Goal: Use online tool/utility: Use online tool/utility

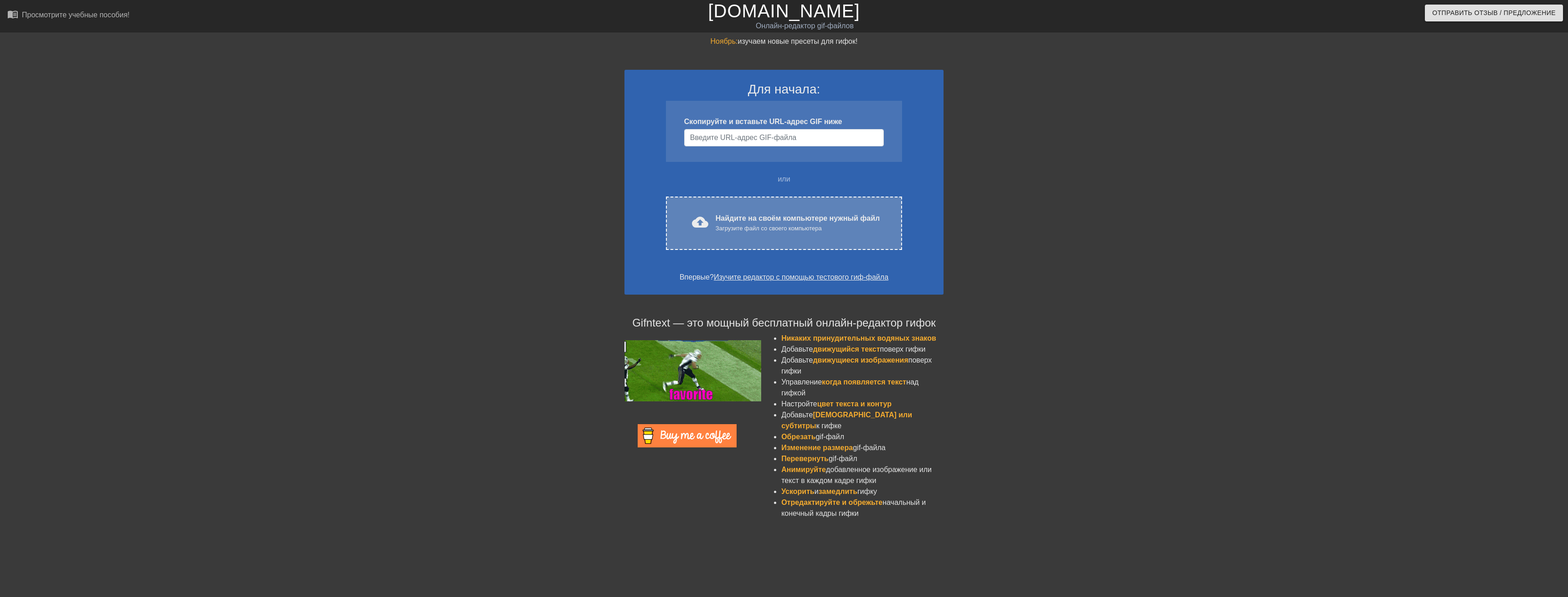
click at [807, 221] on div "Найдите на своём компьютере нужный файл Загрузите файл со своего компьютера" at bounding box center [798, 223] width 164 height 20
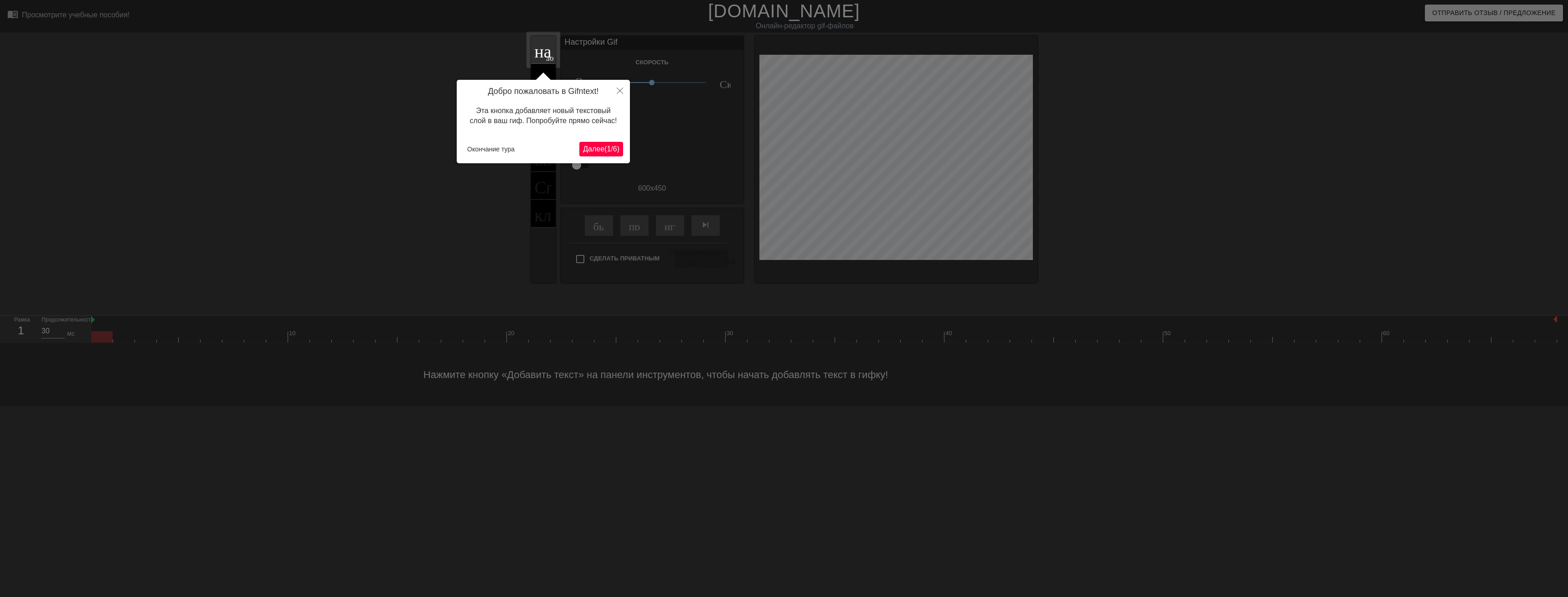
click at [604, 147] on span "Далее ( 1 / 6 )" at bounding box center [601, 149] width 37 height 8
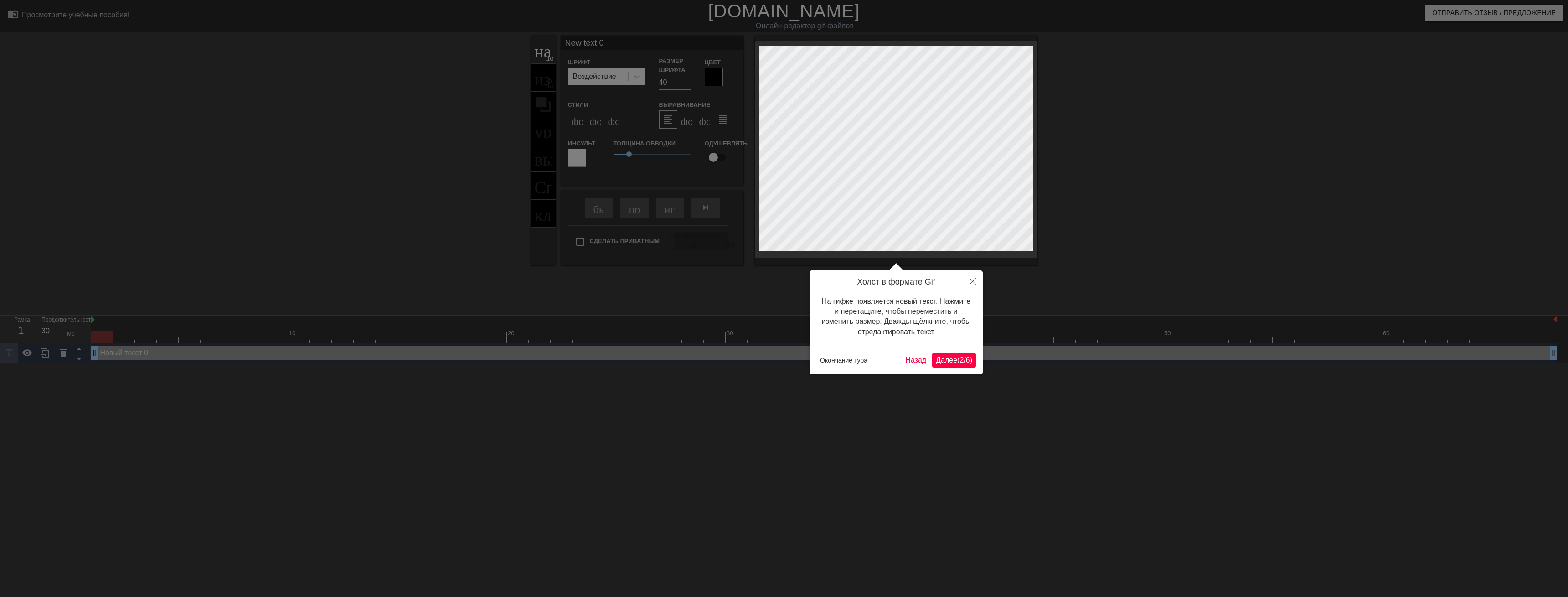
click at [950, 359] on span "Далее ( 2 / 6 )" at bounding box center [954, 360] width 37 height 8
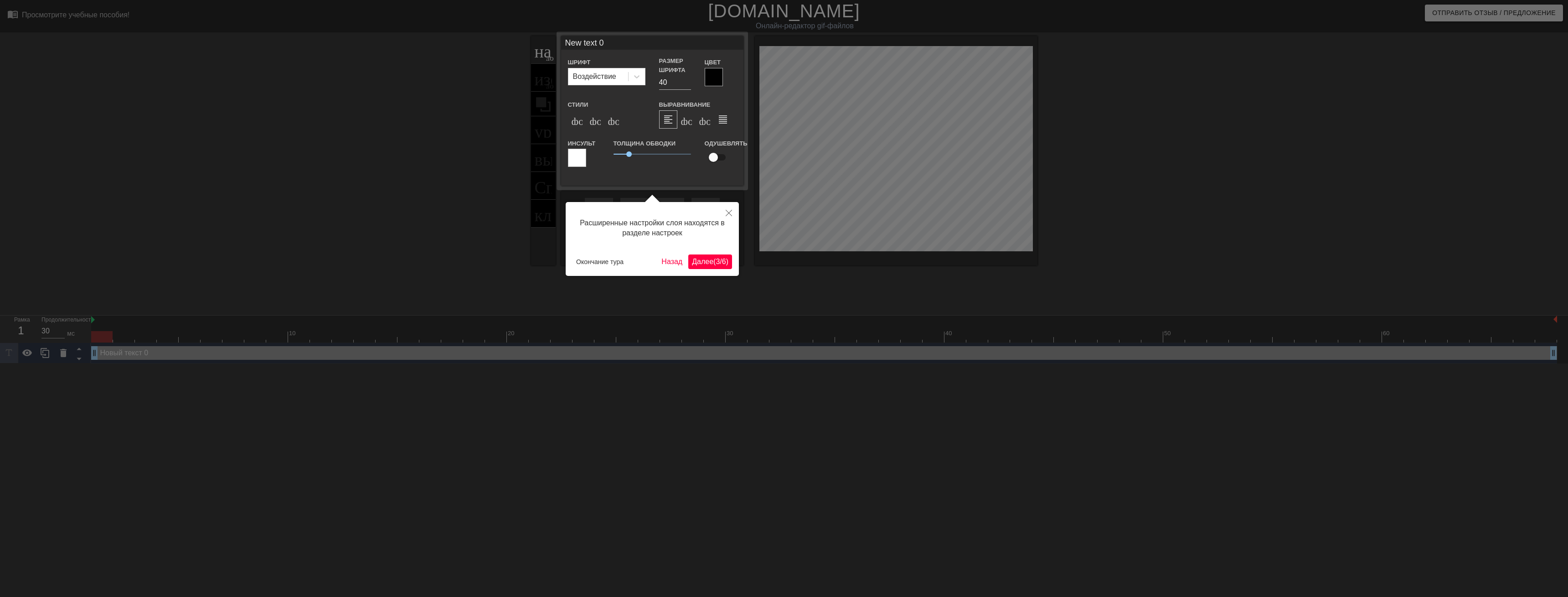
click at [714, 263] on span "Далее ( 3 / 6 )" at bounding box center [710, 261] width 37 height 8
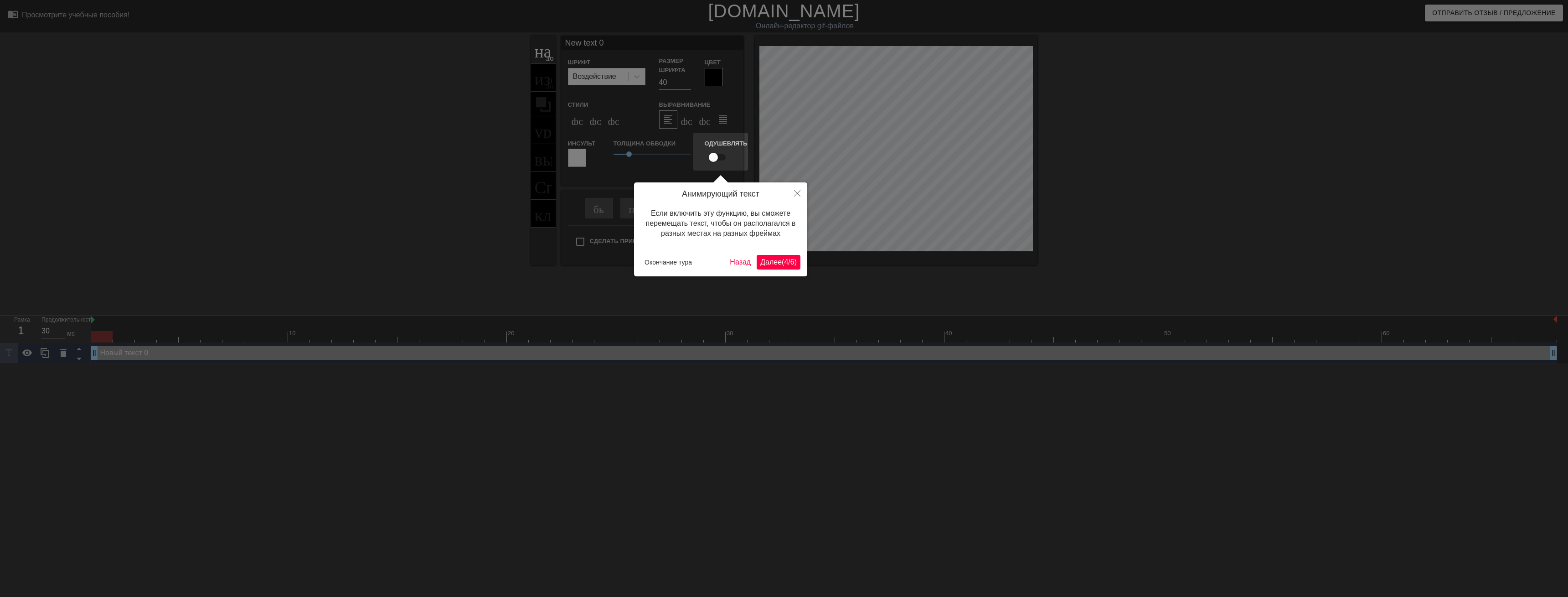
click at [774, 264] on span "Далее ( 4 / 6 )" at bounding box center [779, 262] width 37 height 8
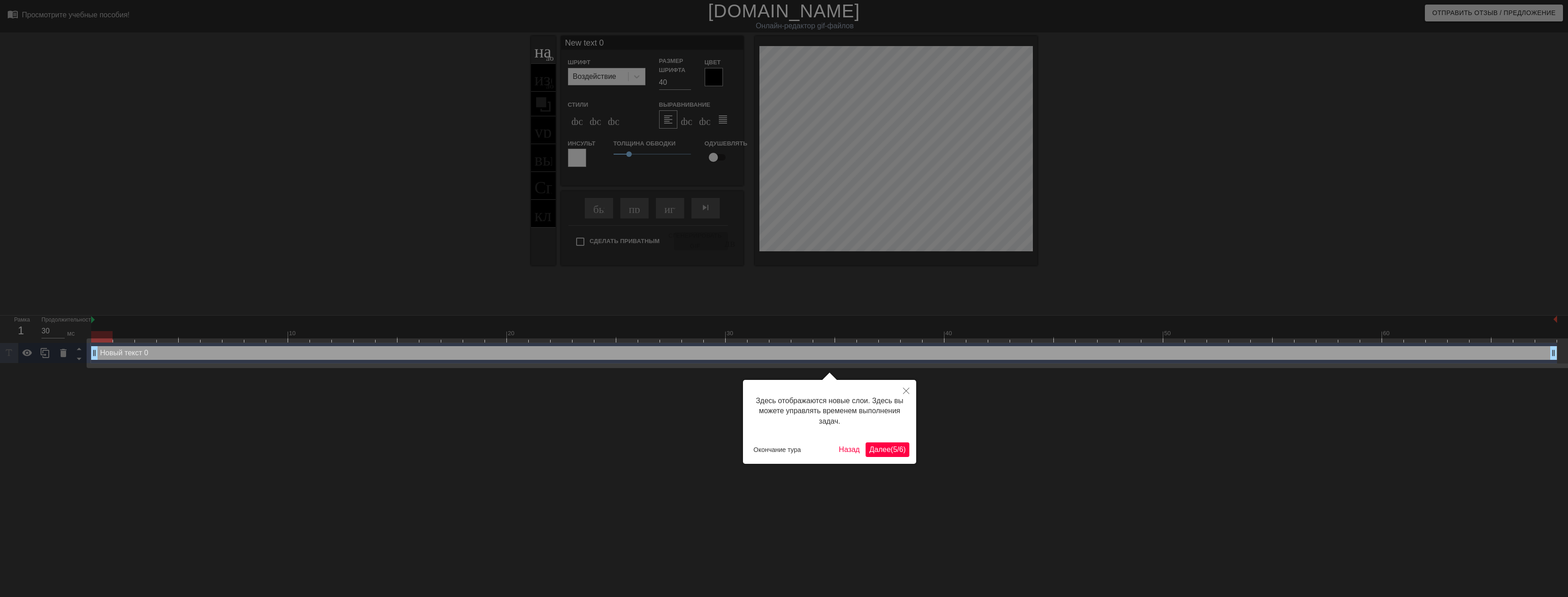
click at [886, 450] on span "Далее ( 5 / 6 )" at bounding box center [887, 450] width 37 height 8
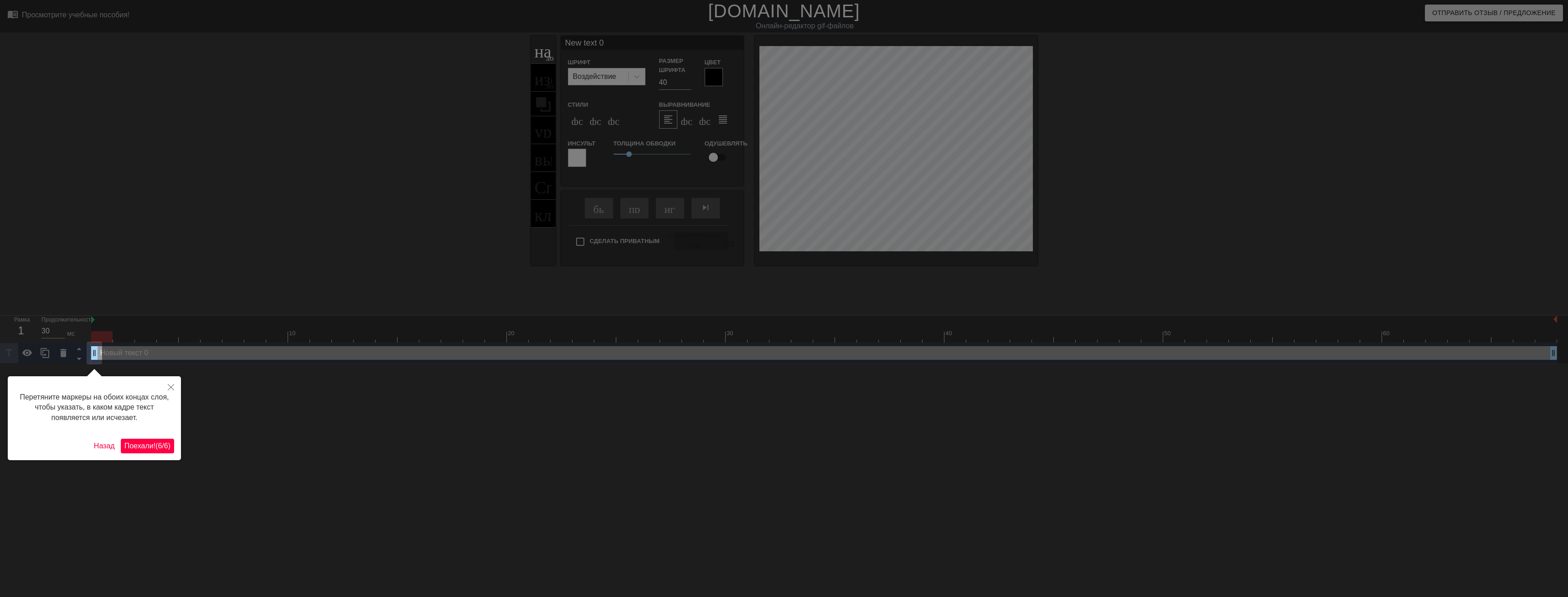
click at [145, 448] on span "Поехали! ( 6 / 6 )" at bounding box center [147, 446] width 46 height 8
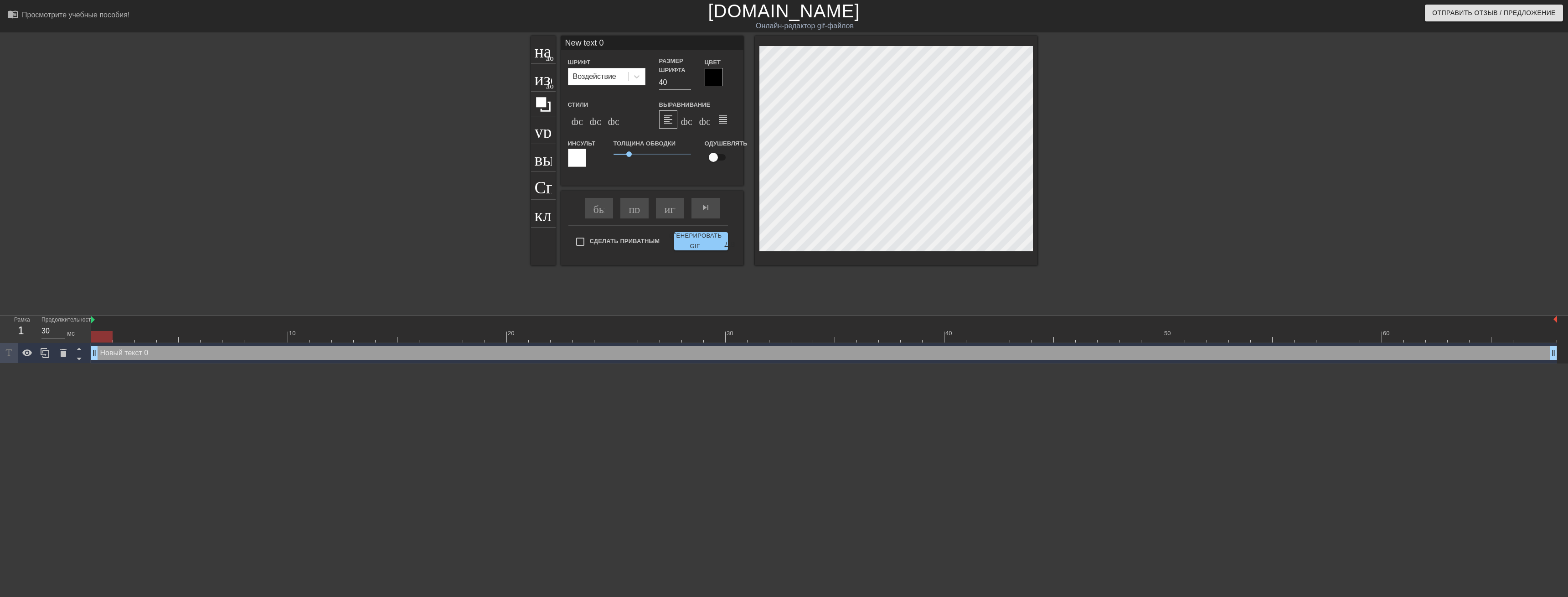
scroll to position [1, 1]
type input "В"
type textarea "В"
type input "ВЛ"
type textarea "ВЛ"
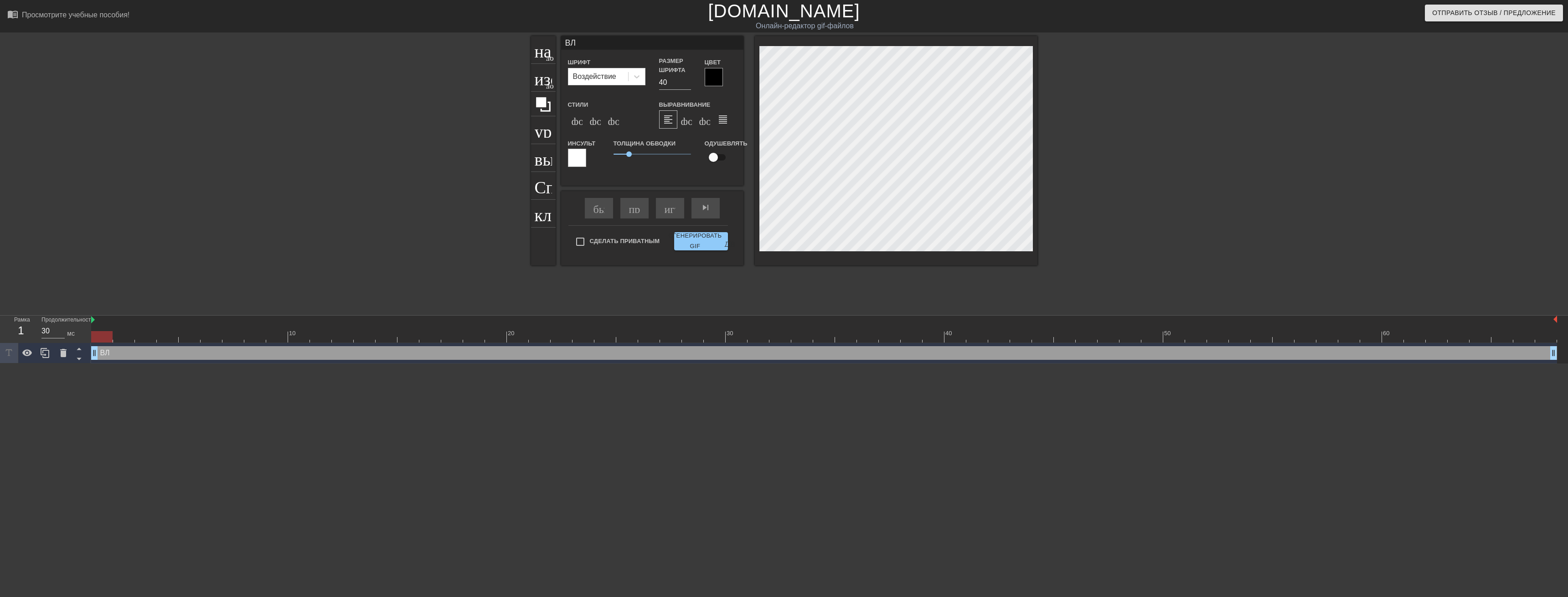
type input "ВЛА"
type textarea "ВЛА"
type input "[PERSON_NAME]"
type textarea "[PERSON_NAME]"
type input "[PERSON_NAME]"
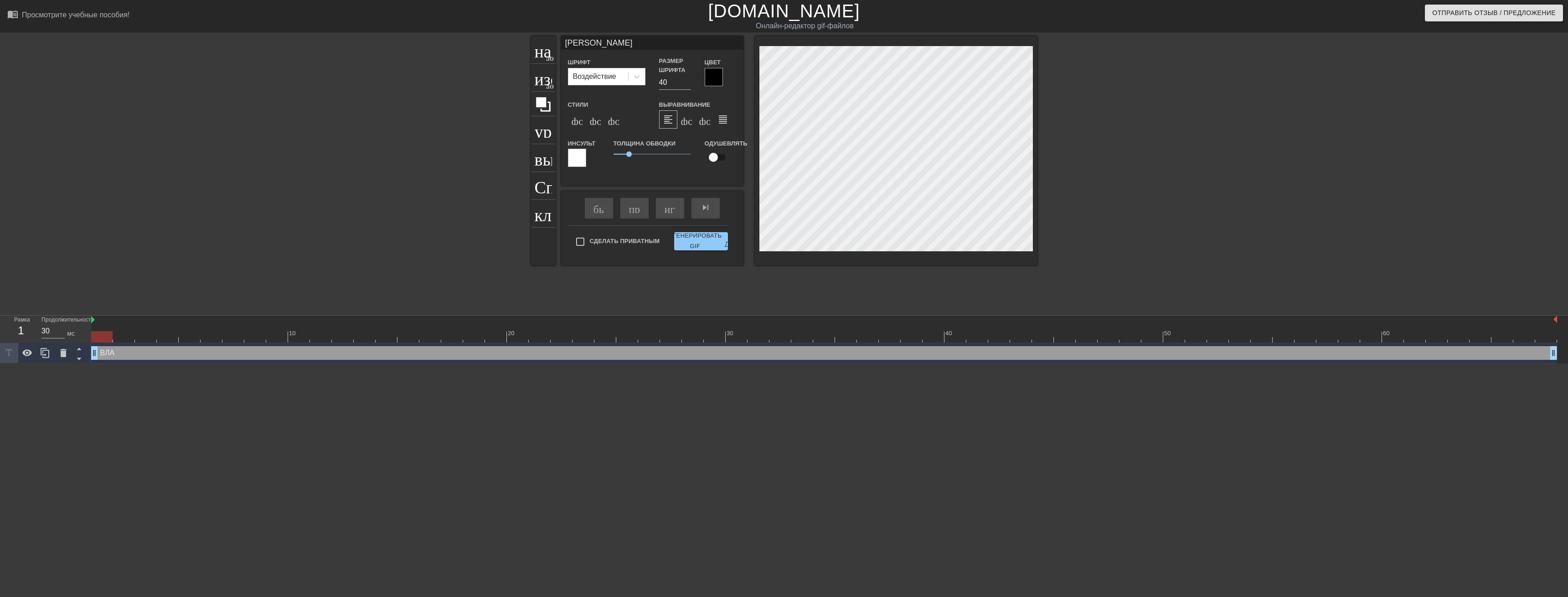
type textarea "[PERSON_NAME]"
type input "[PERSON_NAME] Р"
type textarea "[PERSON_NAME] Р"
type input "[PERSON_NAME] РА"
type textarea "[PERSON_NAME] РА"
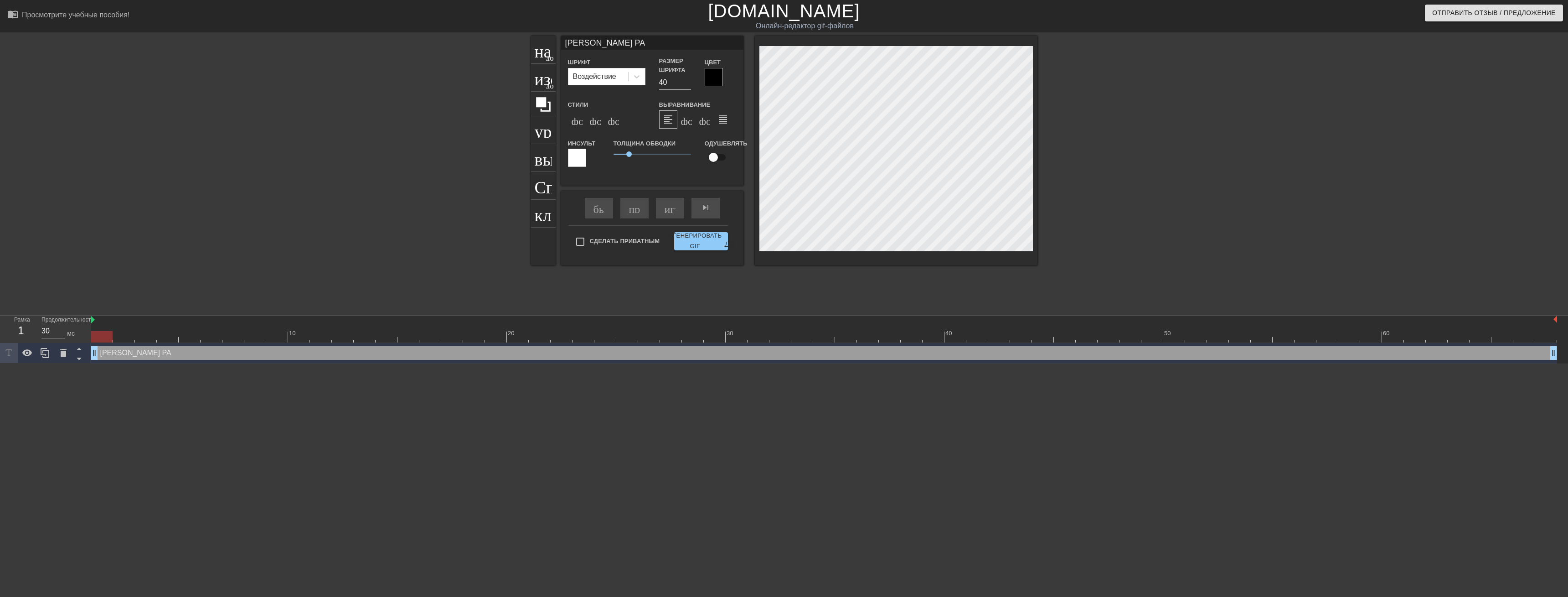
type input "[PERSON_NAME] РАБ"
type textarea "[PERSON_NAME] РАБ"
type input "[PERSON_NAME] РАБО"
type textarea "[PERSON_NAME] РАБО"
type input "[PERSON_NAME] РАБОТ"
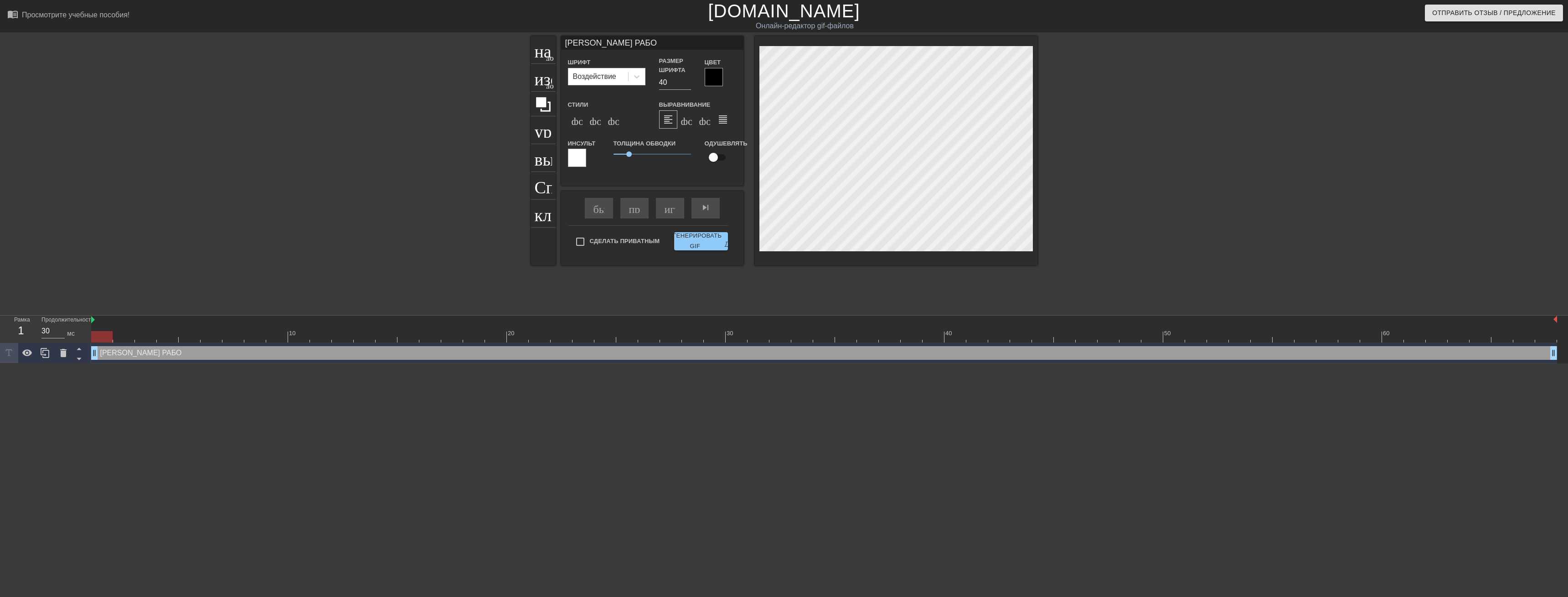
type textarea "[PERSON_NAME] РАБОТ"
type input "[PERSON_NAME] РАБОТА"
type textarea "[PERSON_NAME] РАБОТА"
type input "[PERSON_NAME] РАБОТАЕ"
type textarea "[PERSON_NAME] РАБОТАЕ"
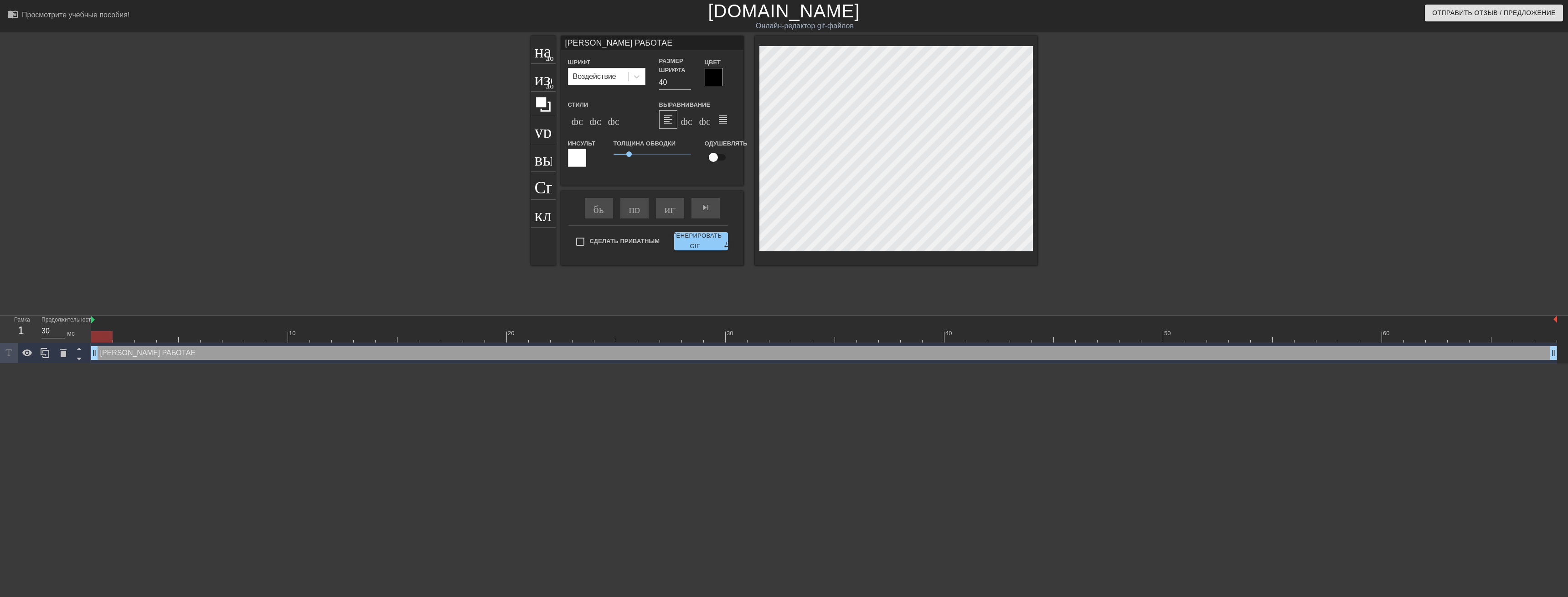
type input "[PERSON_NAME] РАБОТАЕТ"
type textarea "[PERSON_NAME] РАБОТАЕТ"
click at [686, 79] on input "41" at bounding box center [675, 83] width 32 height 15
click at [687, 79] on input "42" at bounding box center [675, 83] width 32 height 15
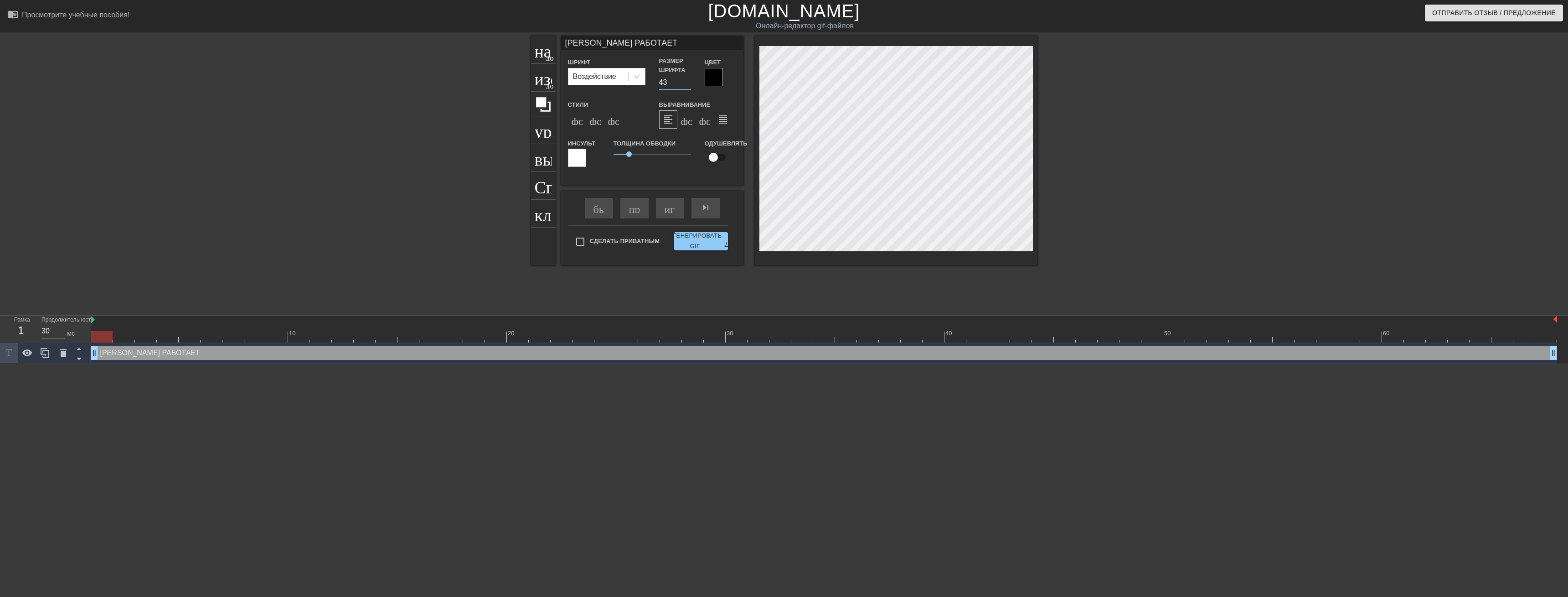
click at [687, 79] on input "43" at bounding box center [675, 83] width 32 height 15
click at [687, 79] on input "44" at bounding box center [675, 83] width 32 height 15
click at [687, 79] on input "45" at bounding box center [675, 83] width 32 height 15
click at [687, 79] on input "46" at bounding box center [675, 83] width 32 height 15
click at [687, 79] on input "47" at bounding box center [675, 83] width 32 height 15
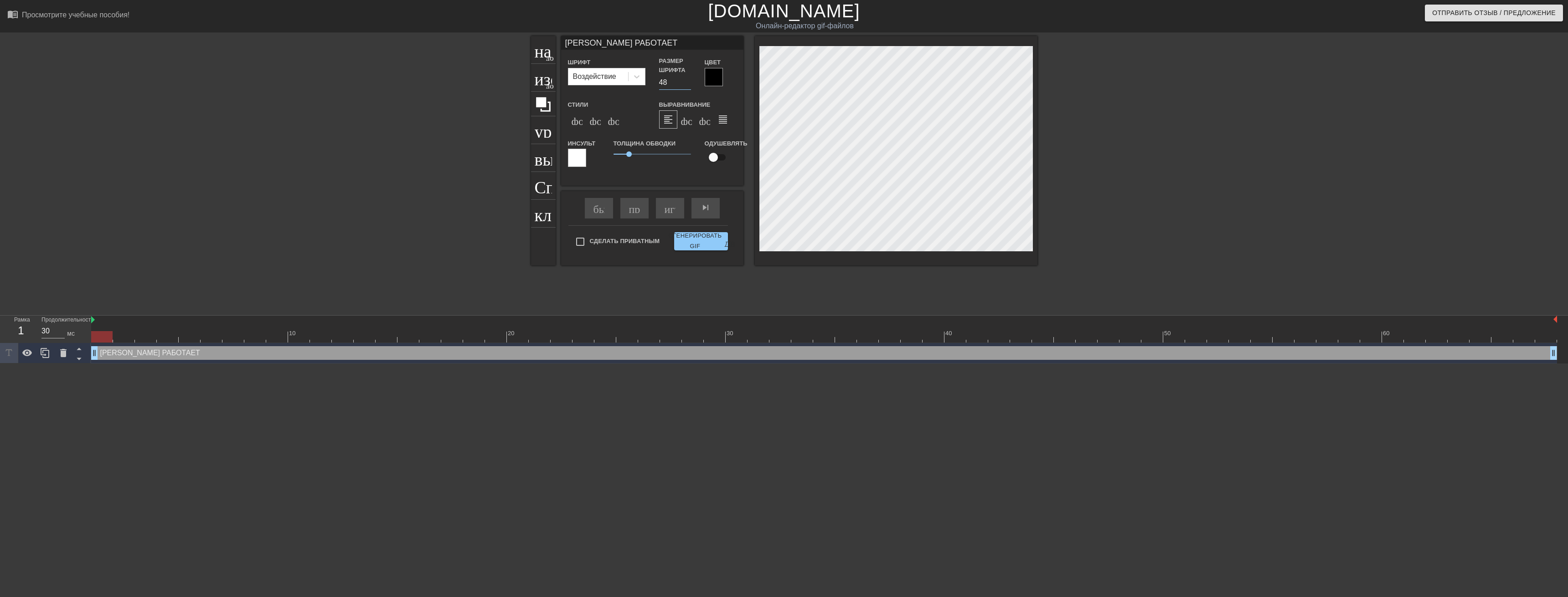
click at [687, 79] on input "48" at bounding box center [675, 83] width 32 height 15
click at [687, 79] on input "49" at bounding box center [675, 83] width 32 height 15
type input "50"
click at [687, 79] on input "50" at bounding box center [675, 83] width 32 height 15
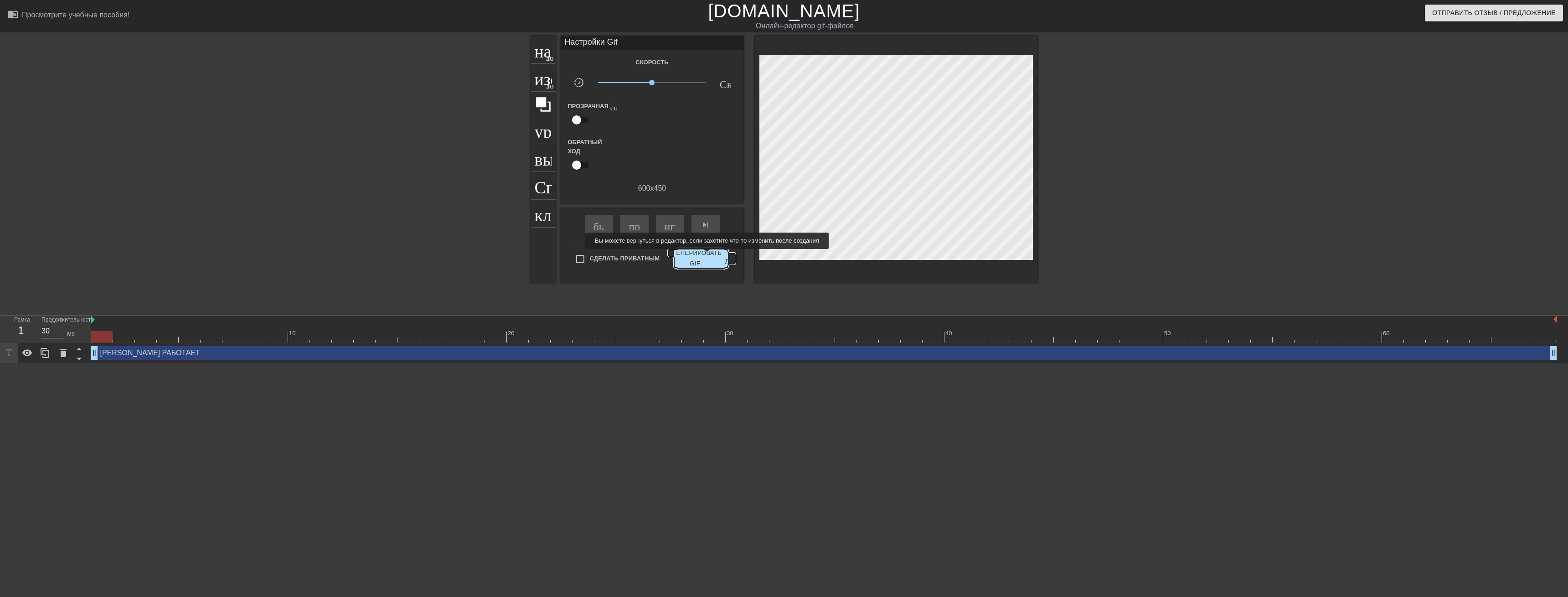
click at [705, 255] on span "Сгенерировать GIF двойная стрелка" at bounding box center [701, 258] width 46 height 21
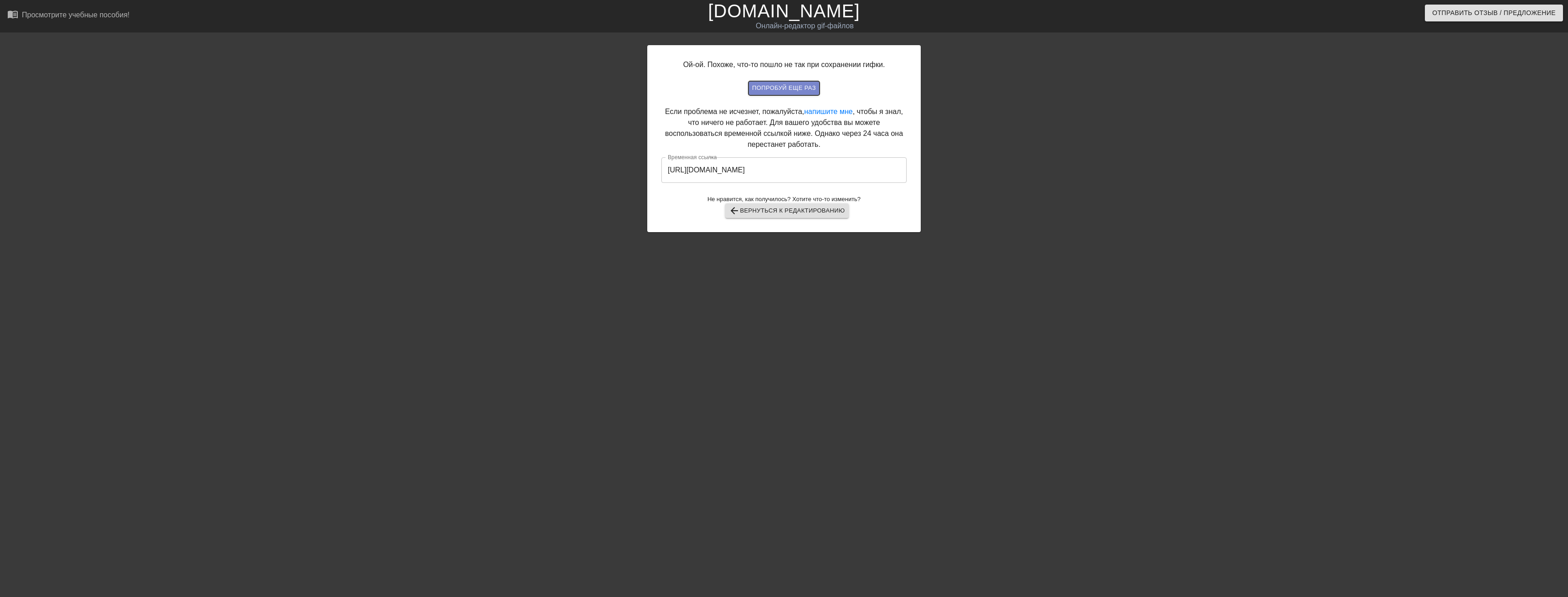
click at [785, 85] on span "попробуй еще раз" at bounding box center [784, 88] width 64 height 10
